Goal: Information Seeking & Learning: Learn about a topic

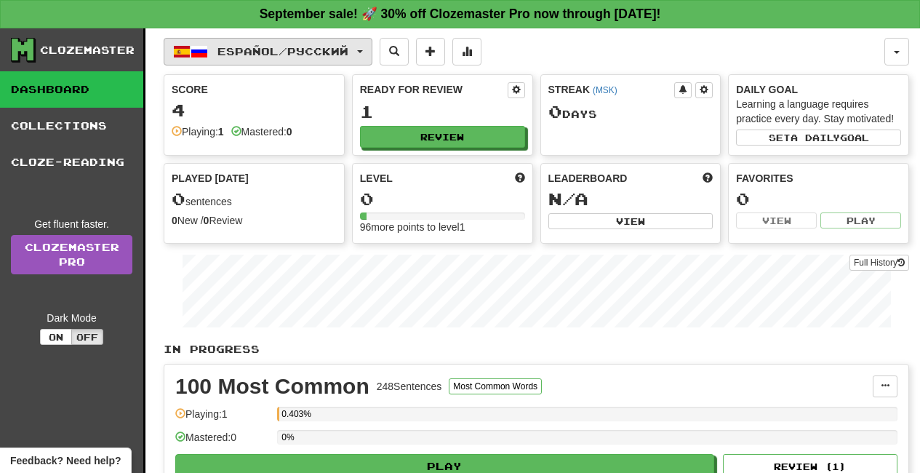
click at [246, 49] on span "Español / Русский" at bounding box center [283, 51] width 131 height 12
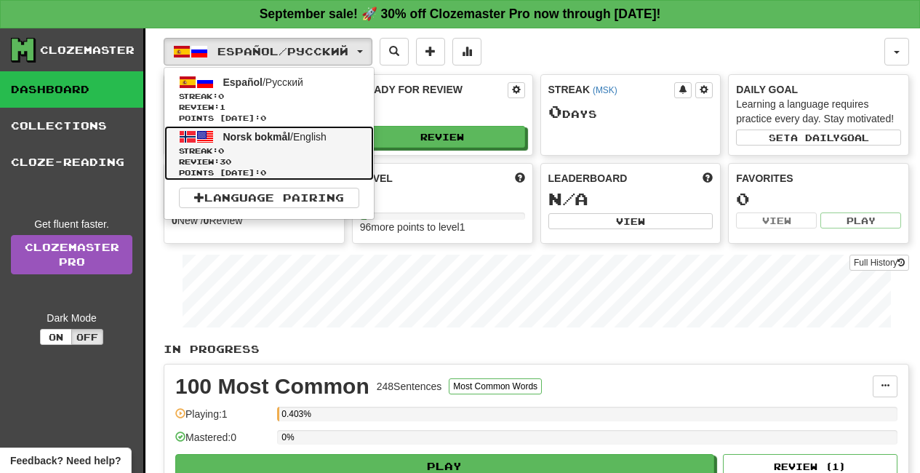
click at [236, 138] on span "Norsk bokmål" at bounding box center [257, 137] width 68 height 12
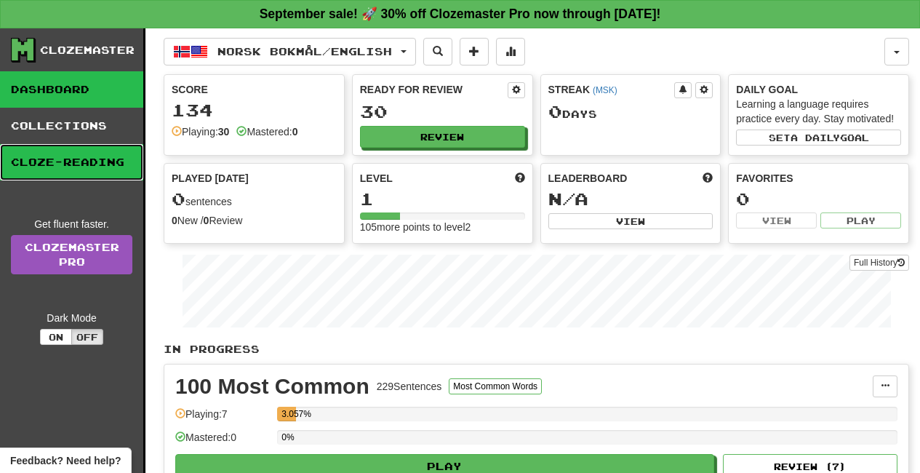
click at [82, 169] on link "Cloze-Reading" at bounding box center [71, 162] width 143 height 36
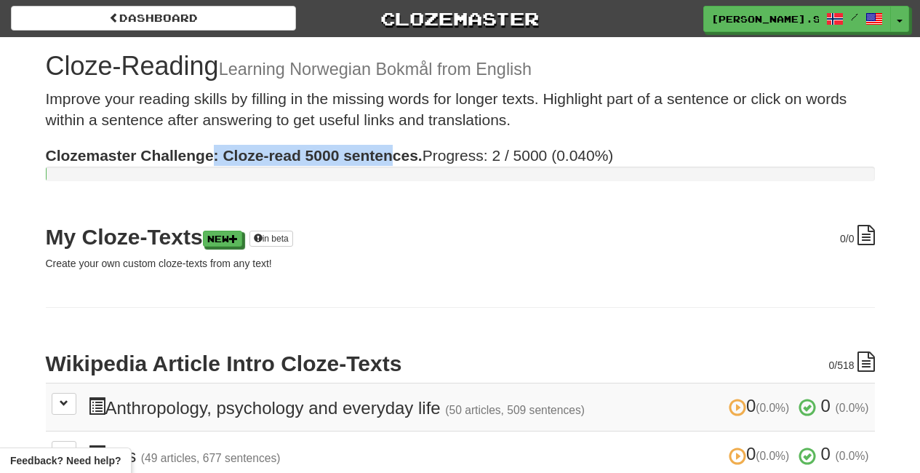
drag, startPoint x: 227, startPoint y: 156, endPoint x: 391, endPoint y: 156, distance: 164.4
click at [391, 156] on strong "Clozemaster Challenge: Cloze-read 5000 sentences." at bounding box center [234, 155] width 377 height 17
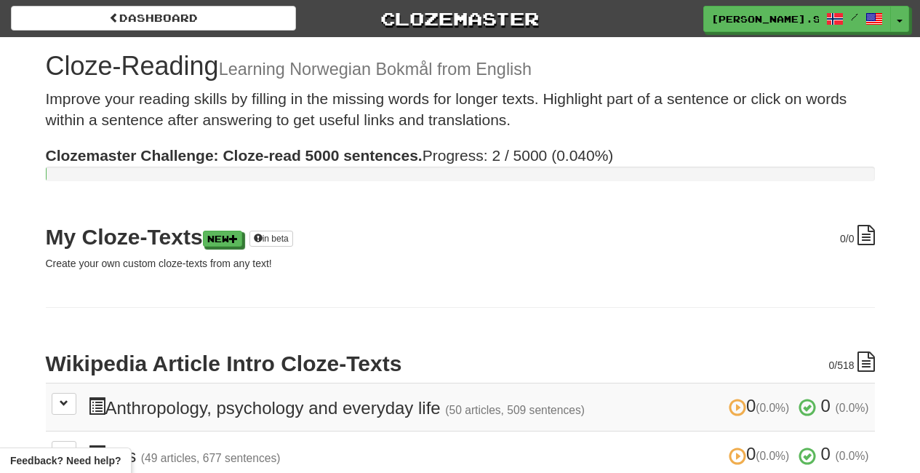
click at [407, 153] on strong "Clozemaster Challenge: Cloze-read 5000 sentences." at bounding box center [234, 155] width 377 height 17
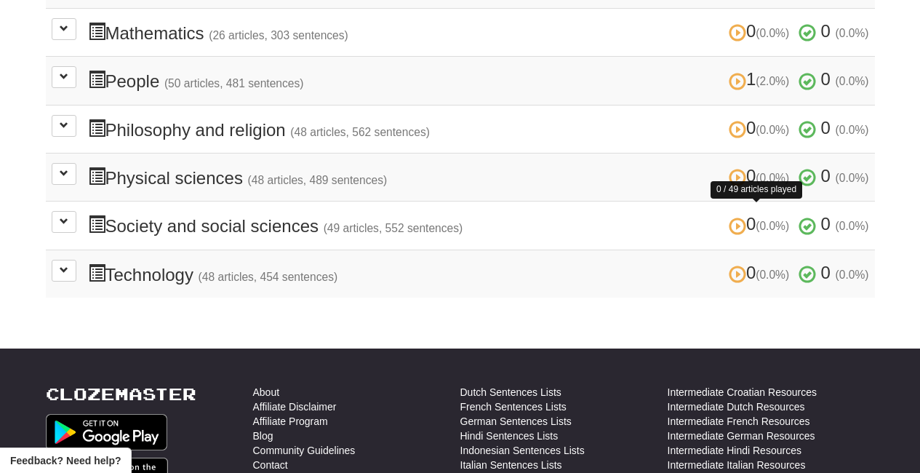
scroll to position [617, 0]
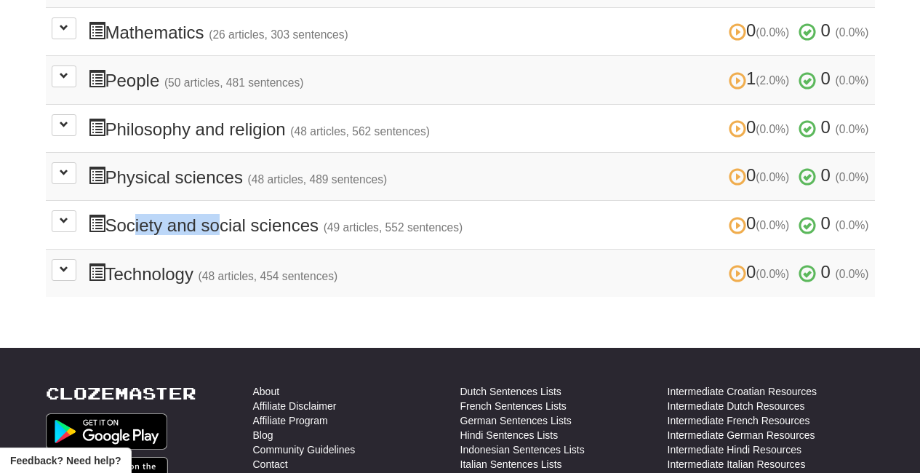
drag, startPoint x: 129, startPoint y: 217, endPoint x: 223, endPoint y: 216, distance: 93.8
click at [223, 216] on h3 "0 (0.0%) 0 (0.0%) Society and social sciences (49 articles, 552 sentences) 0 (0…" at bounding box center [478, 224] width 781 height 21
click at [52, 212] on button at bounding box center [64, 221] width 25 height 22
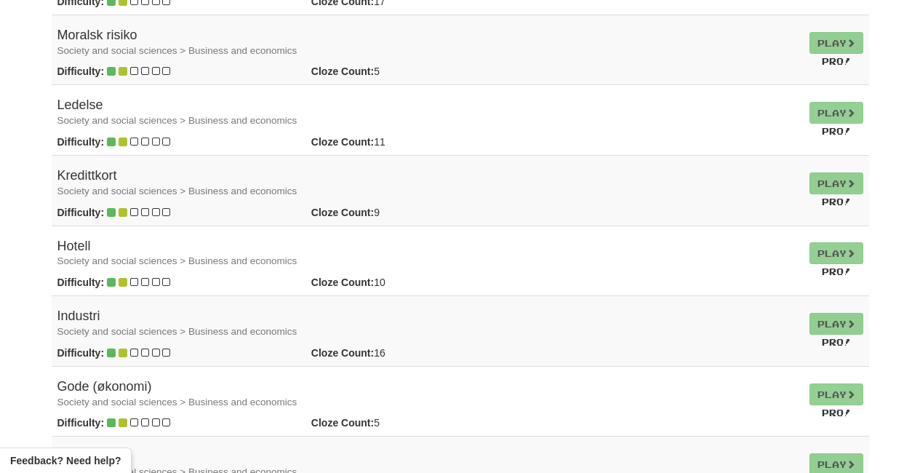
scroll to position [989, 0]
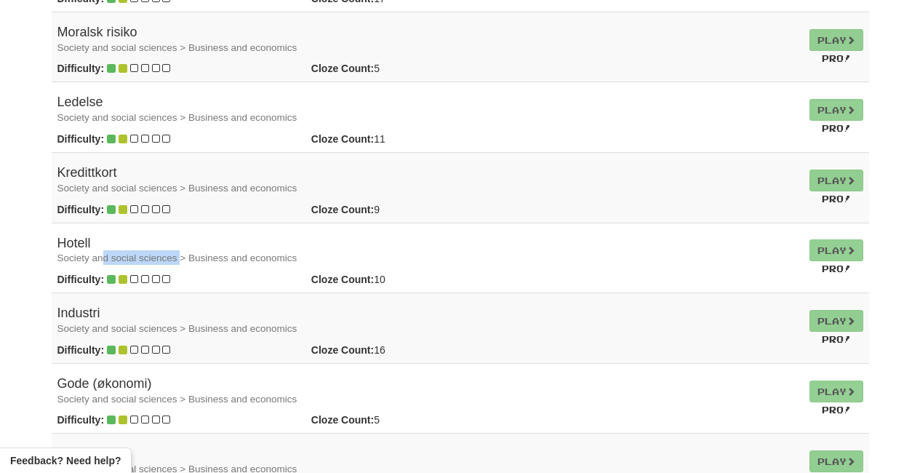
drag, startPoint x: 106, startPoint y: 247, endPoint x: 190, endPoint y: 247, distance: 83.7
click at [186, 252] on small "Society and social sciences > Business and economics" at bounding box center [177, 257] width 240 height 11
click at [209, 252] on small "Society and social sciences > Business and economics" at bounding box center [177, 257] width 240 height 11
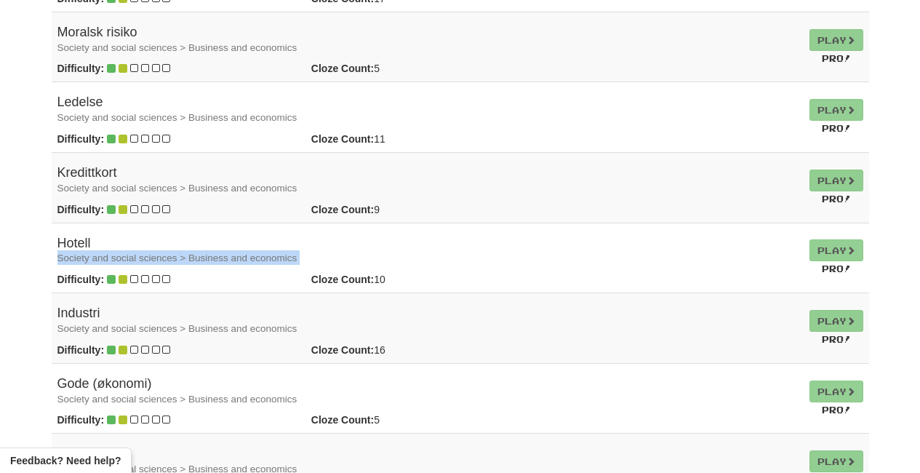
click at [234, 252] on small "Society and social sciences > Business and economics" at bounding box center [177, 257] width 240 height 11
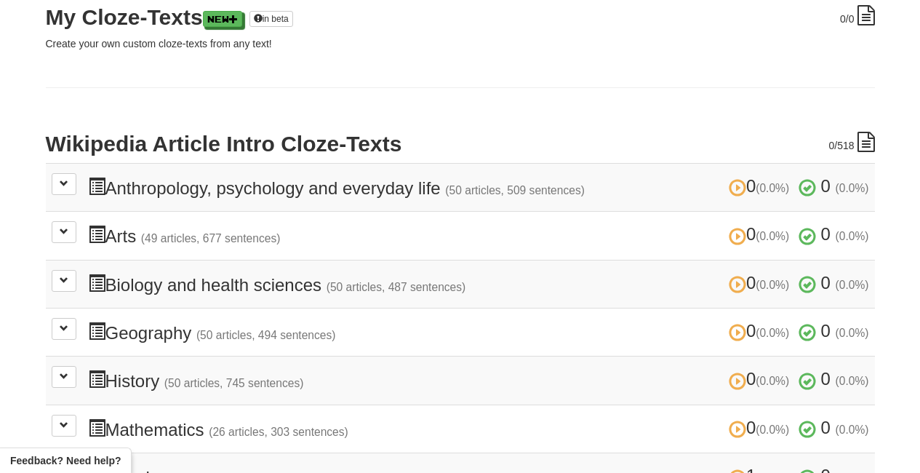
scroll to position [214, 0]
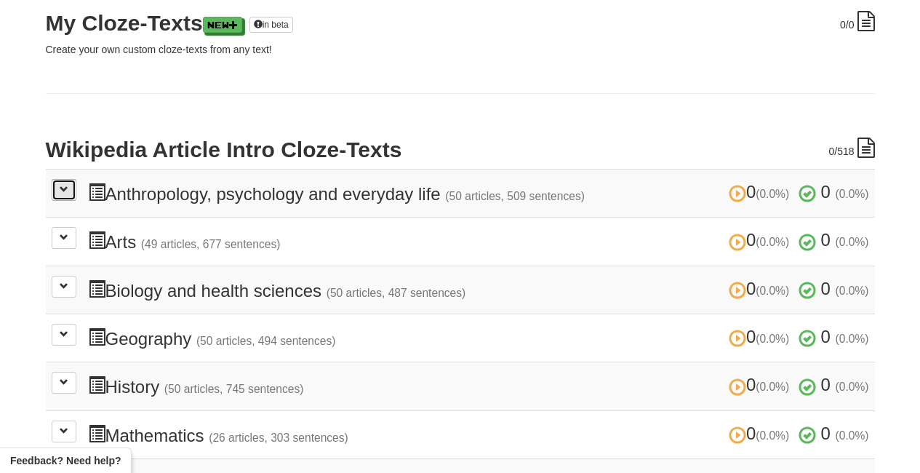
click at [57, 190] on button at bounding box center [64, 190] width 25 height 22
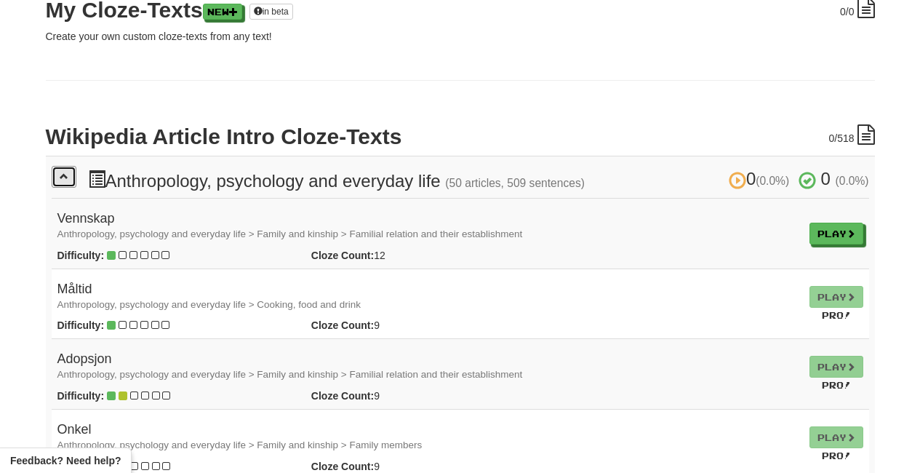
scroll to position [228, 0]
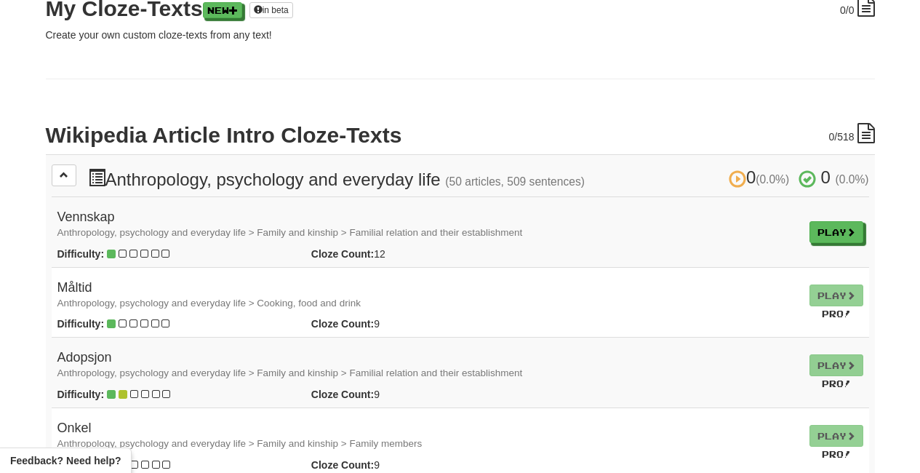
click at [103, 227] on small "Anthropology, psychology and everyday life > Family and kinship > Familial rela…" at bounding box center [290, 232] width 466 height 11
click at [109, 251] on icon at bounding box center [111, 254] width 9 height 10
click at [335, 255] on strong "Cloze Count:" at bounding box center [342, 254] width 63 height 12
click at [818, 235] on link "Play" at bounding box center [837, 233] width 54 height 22
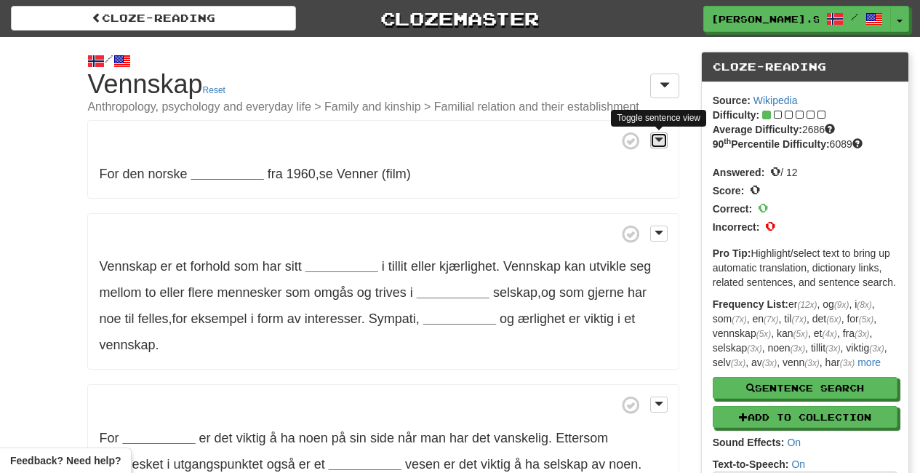
click at [653, 140] on button at bounding box center [658, 140] width 17 height 16
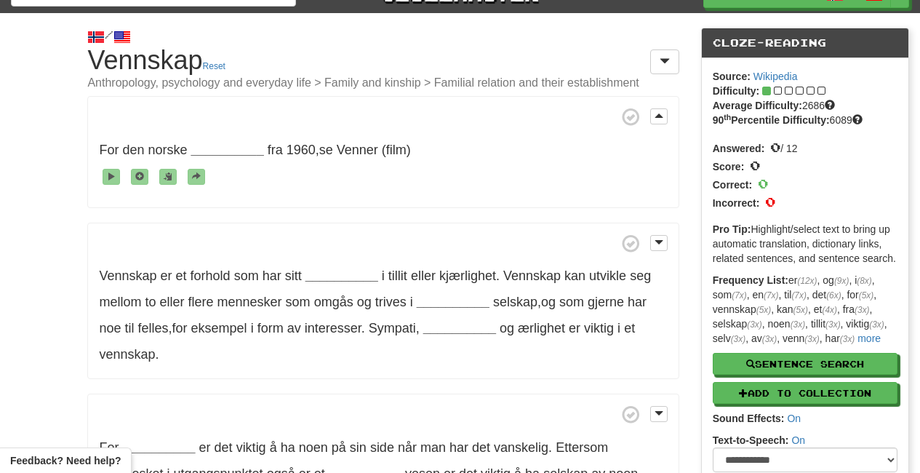
scroll to position [25, 0]
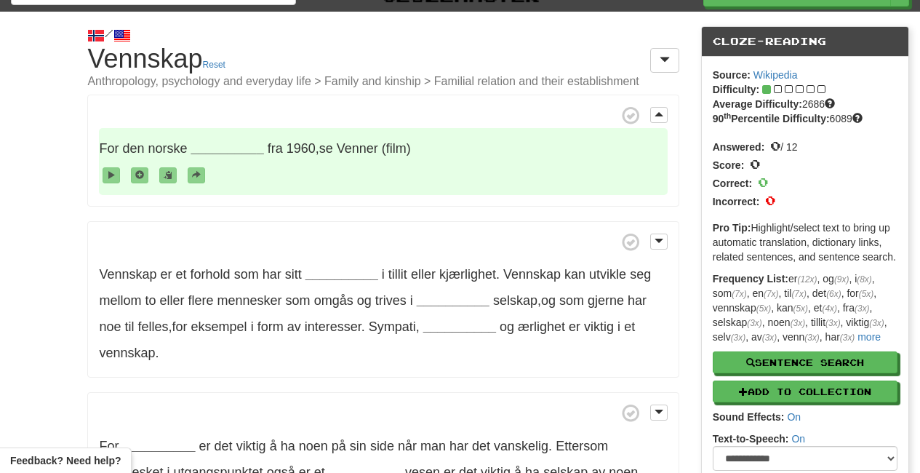
click at [146, 151] on span "For den norske" at bounding box center [145, 148] width 92 height 15
click at [281, 178] on span at bounding box center [383, 174] width 568 height 26
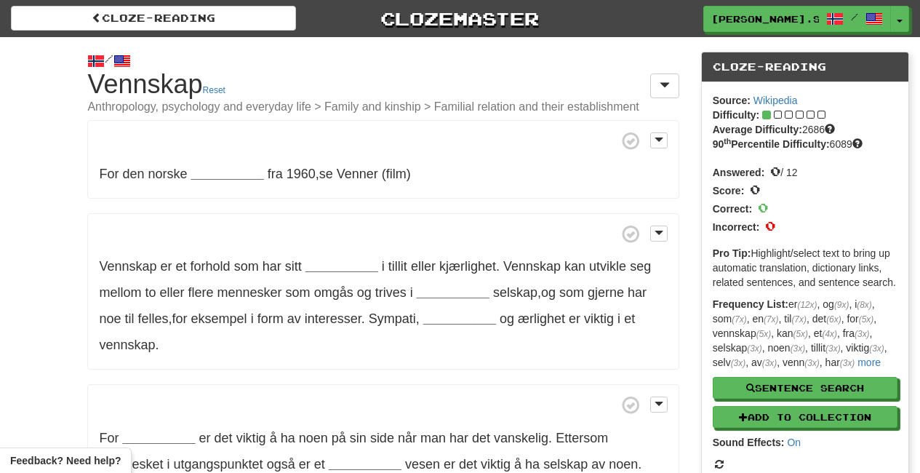
scroll to position [25, 0]
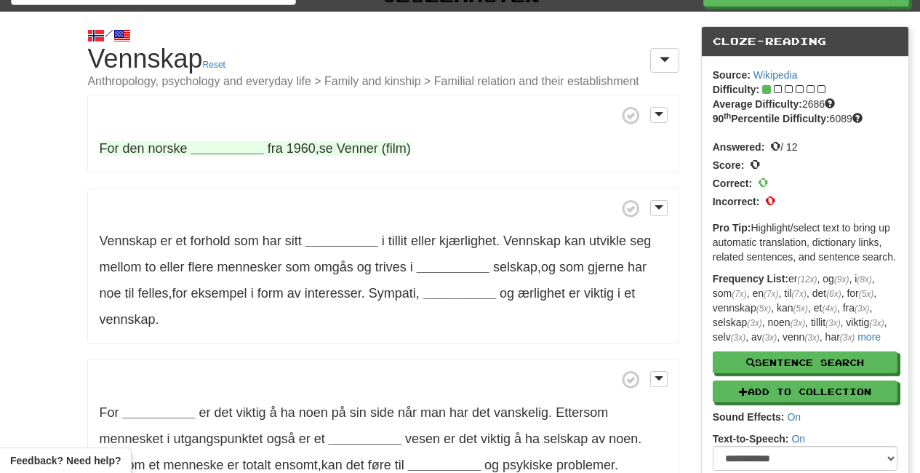
click at [112, 143] on span "For" at bounding box center [109, 148] width 20 height 15
click at [131, 148] on span "den" at bounding box center [133, 148] width 22 height 15
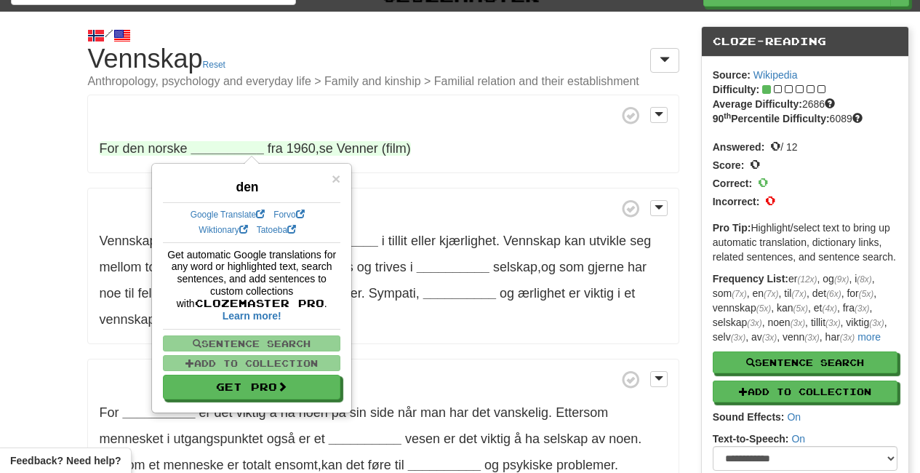
click at [417, 153] on p "For den norske __________ fra 1960 , se Venner (film)" at bounding box center [382, 134] width 591 height 79
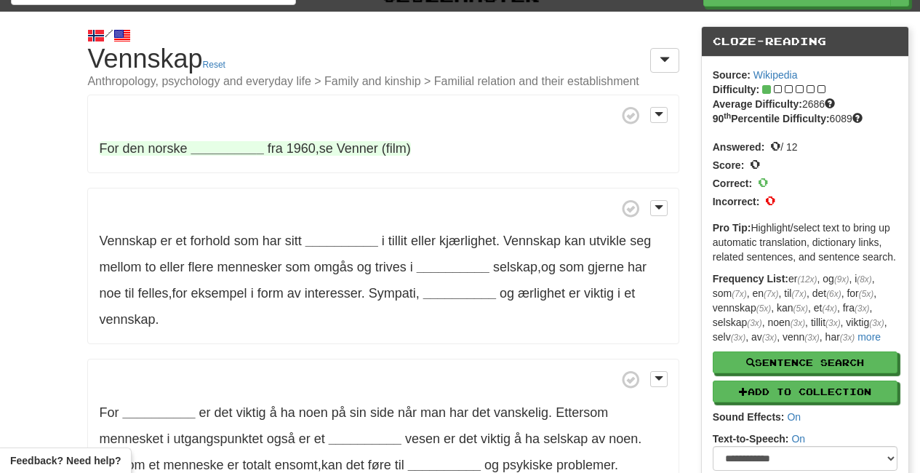
click at [200, 144] on strong "__________" at bounding box center [227, 148] width 73 height 15
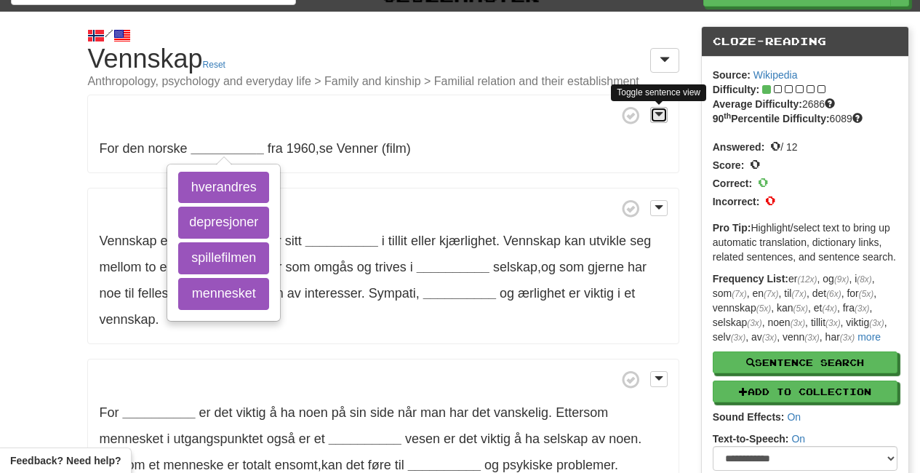
click at [655, 115] on span at bounding box center [659, 114] width 9 height 10
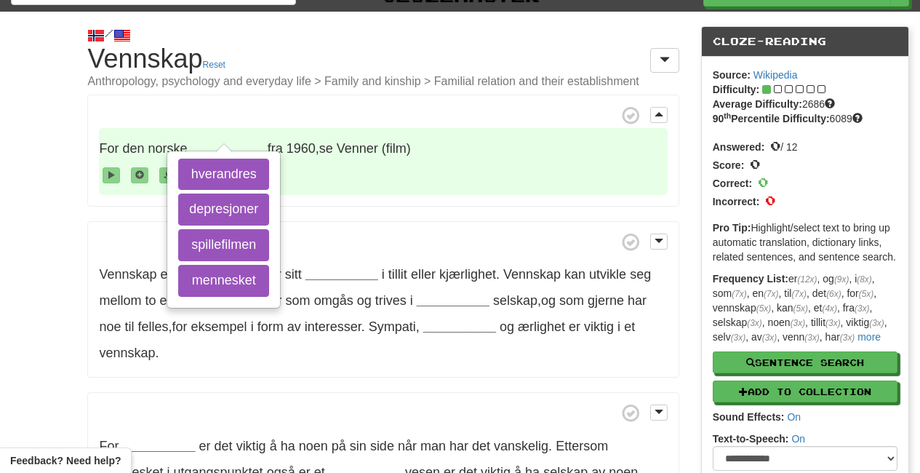
click at [169, 143] on span "norske" at bounding box center [167, 148] width 39 height 15
click at [218, 143] on div at bounding box center [224, 147] width 16 height 8
click at [313, 143] on span "fra 1960 , se Venner (film)" at bounding box center [339, 148] width 143 height 15
drag, startPoint x: 325, startPoint y: 151, endPoint x: 401, endPoint y: 148, distance: 75.7
click at [401, 148] on span "fra 1960 , se Venner (film)" at bounding box center [339, 148] width 143 height 15
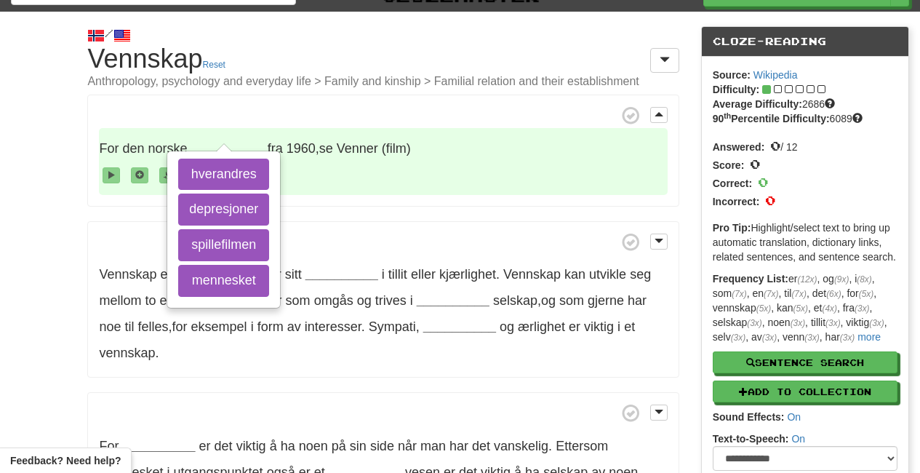
click at [428, 151] on span "For den norske __________ hverandres depresjoner spillefilmen mennesket fra 196…" at bounding box center [383, 161] width 568 height 67
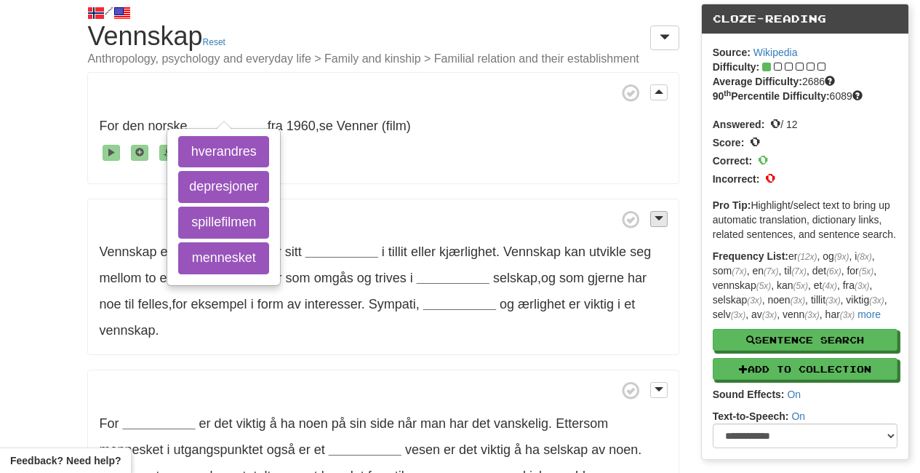
scroll to position [0, 0]
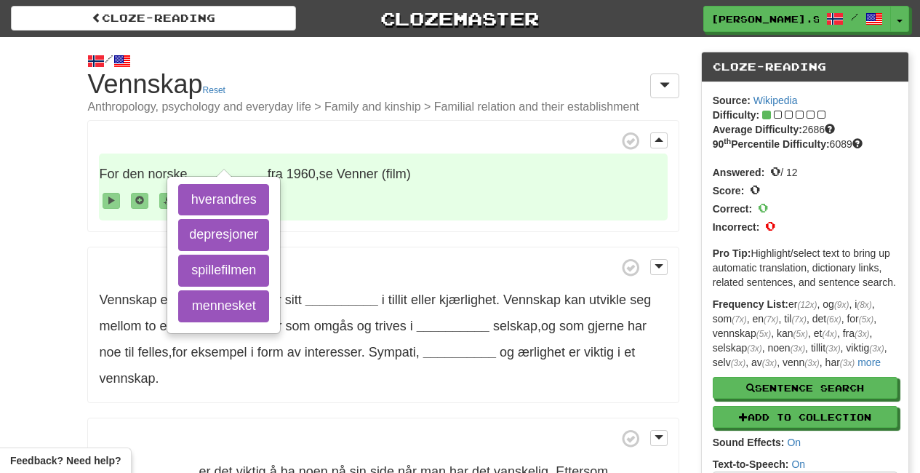
click at [172, 156] on span "For den norske __________ hverandres depresjoner spillefilmen mennesket fra 196…" at bounding box center [383, 186] width 568 height 67
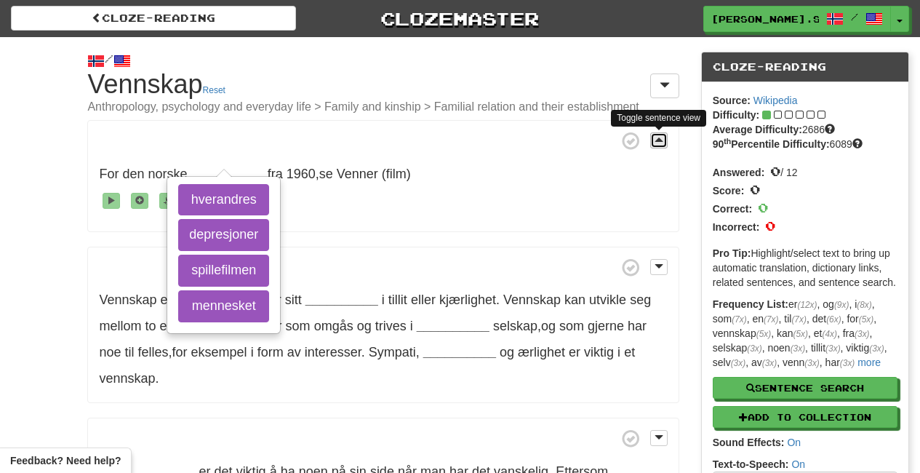
click at [661, 142] on span at bounding box center [659, 140] width 9 height 10
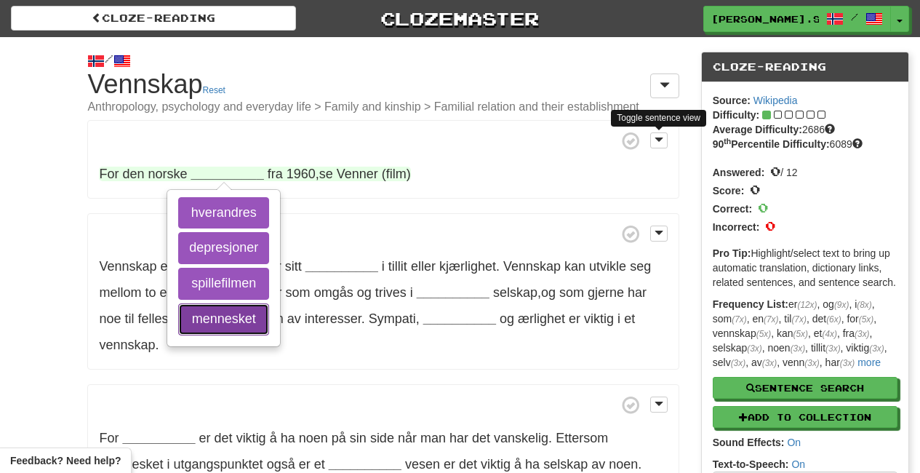
click at [245, 316] on button "mennesket" at bounding box center [223, 319] width 91 height 32
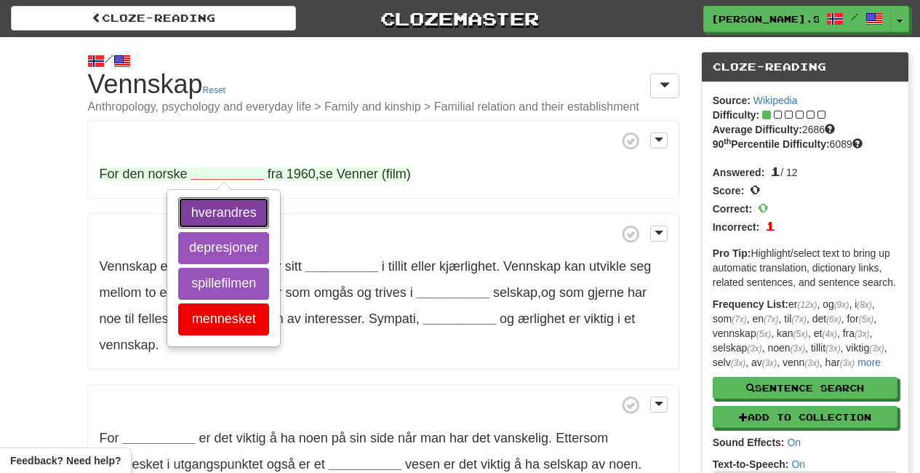
click at [235, 213] on button "hverandres" at bounding box center [223, 213] width 91 height 32
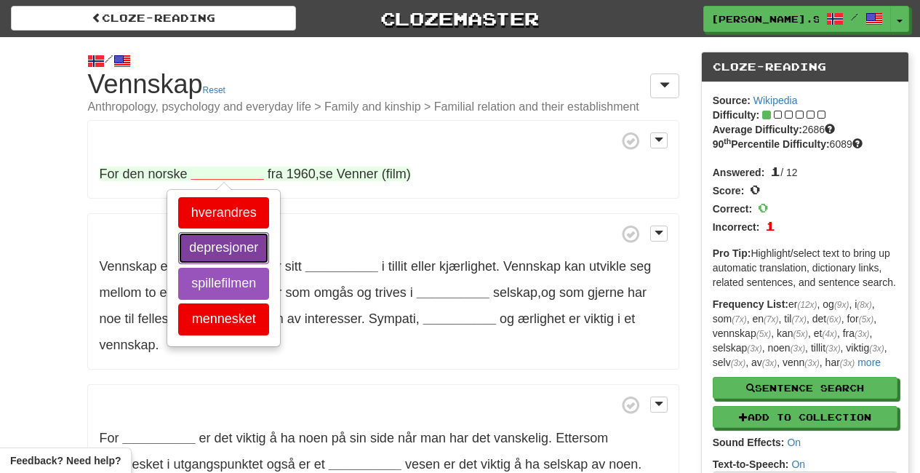
click at [238, 248] on button "depresjoner" at bounding box center [223, 248] width 91 height 32
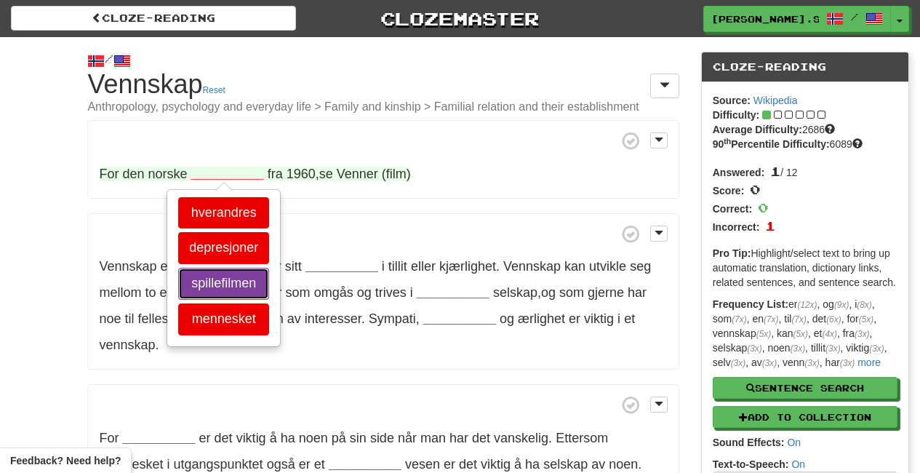
click at [239, 288] on button "spillefilmen" at bounding box center [223, 284] width 91 height 32
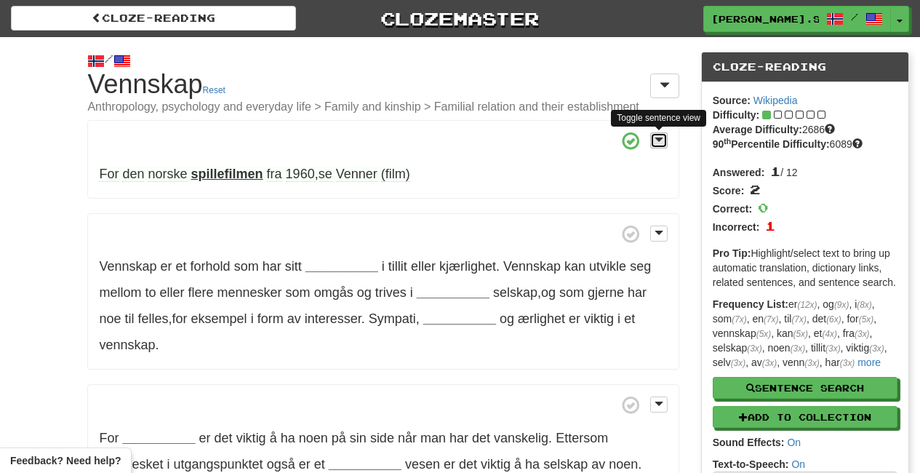
click at [660, 133] on button at bounding box center [658, 140] width 17 height 16
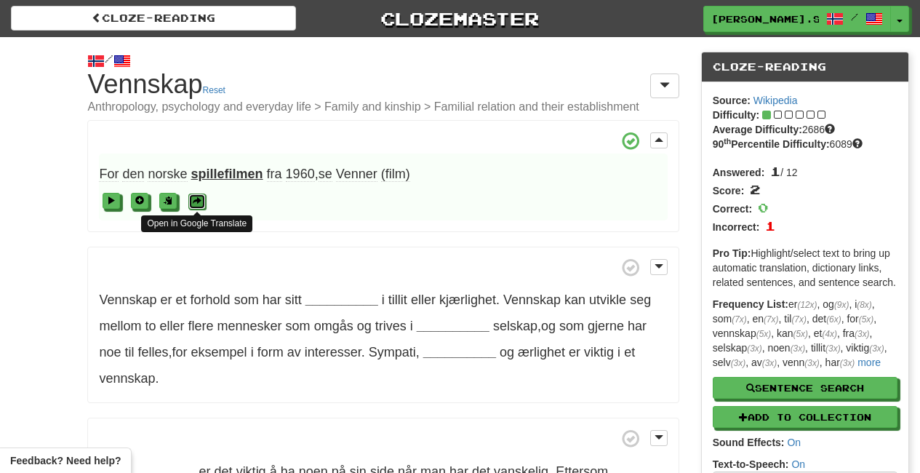
click at [189, 199] on button at bounding box center [196, 202] width 17 height 16
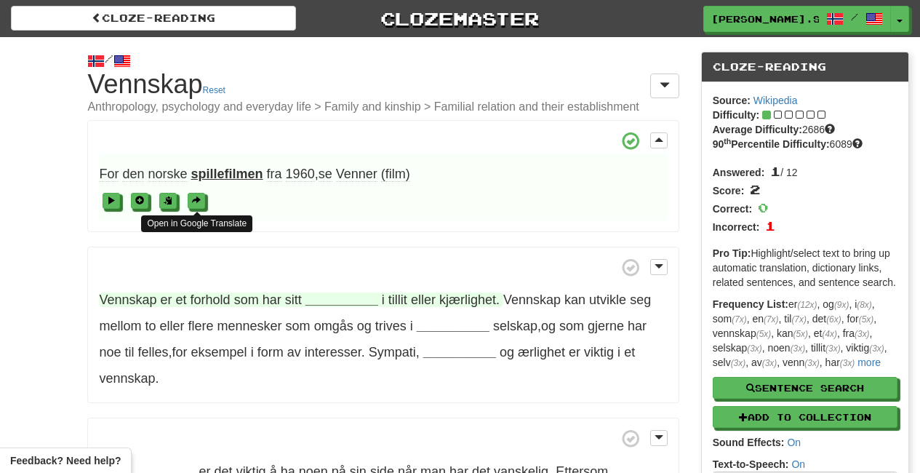
click at [335, 303] on strong "__________" at bounding box center [342, 299] width 73 height 15
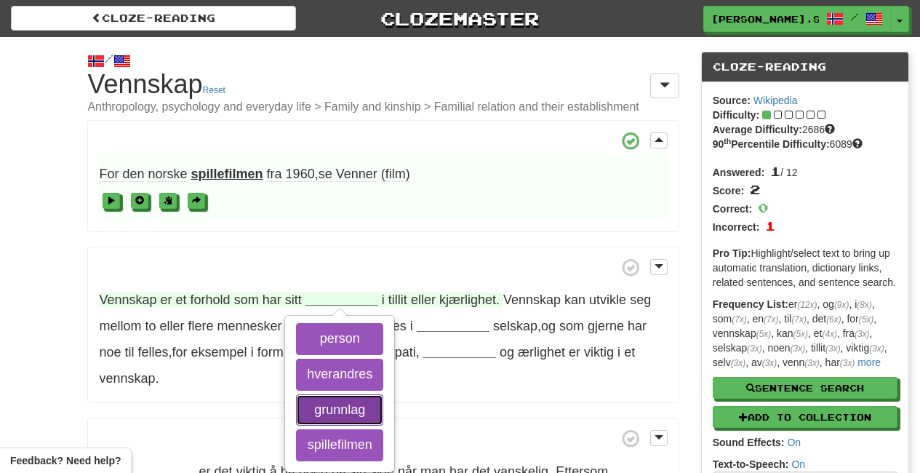
click at [344, 414] on button "grunnlag" at bounding box center [339, 410] width 87 height 32
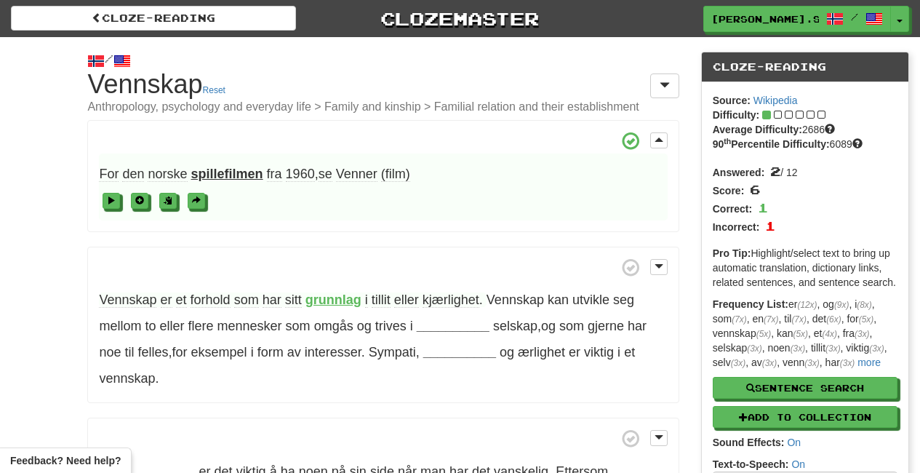
click at [167, 300] on span "er" at bounding box center [167, 299] width 12 height 15
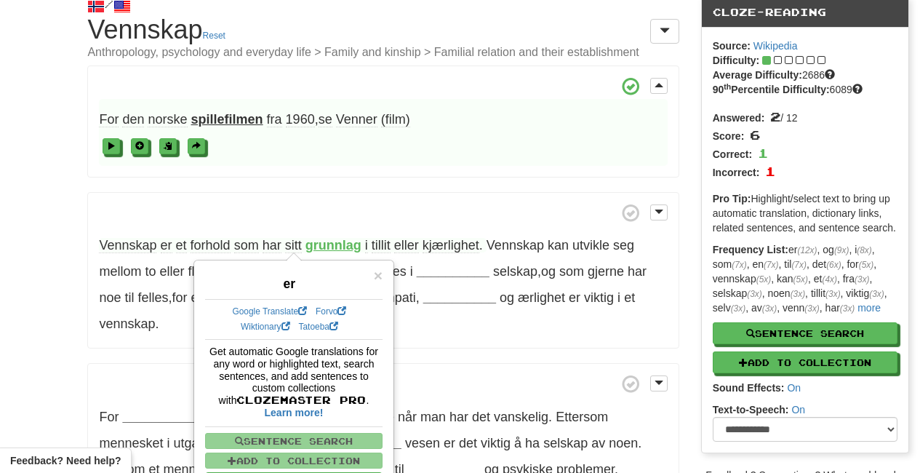
scroll to position [95, 0]
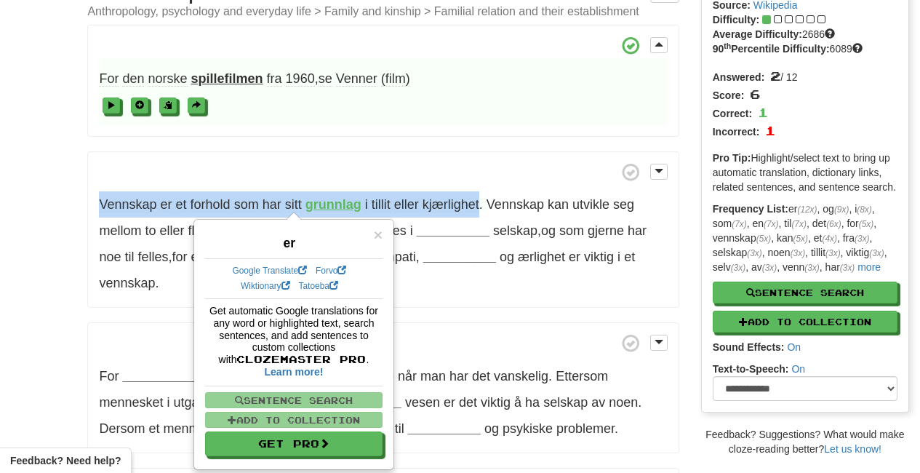
drag, startPoint x: 95, startPoint y: 199, endPoint x: 482, endPoint y: 209, distance: 386.4
click at [482, 209] on p "Vennskap er et forhold som har sitt grunnlag i tillit eller kjærlighet . Vennsk…" at bounding box center [382, 229] width 591 height 157
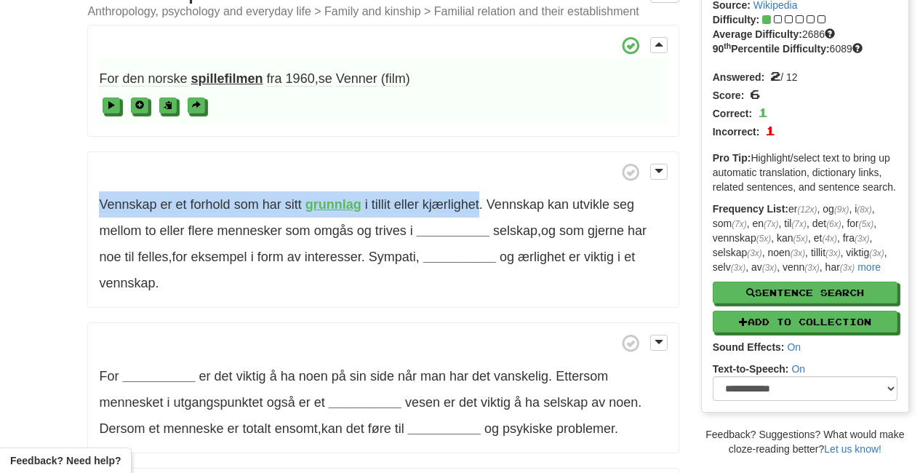
copy span "Vennskap er et forhold som har sitt grunnlag i tillit eller kjærlighet"
